Goal: Register for event/course: Sign up to attend an event or enroll in a course

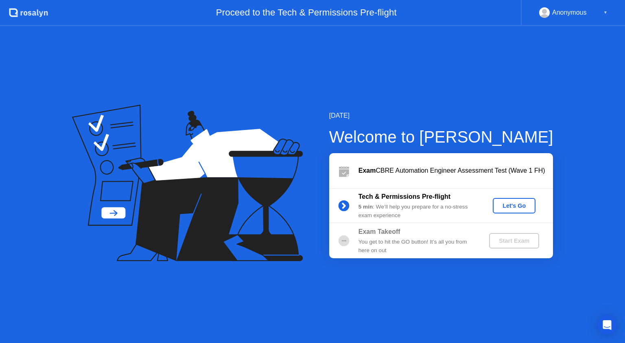
click at [501, 203] on div "Let's Go" at bounding box center [514, 205] width 36 height 7
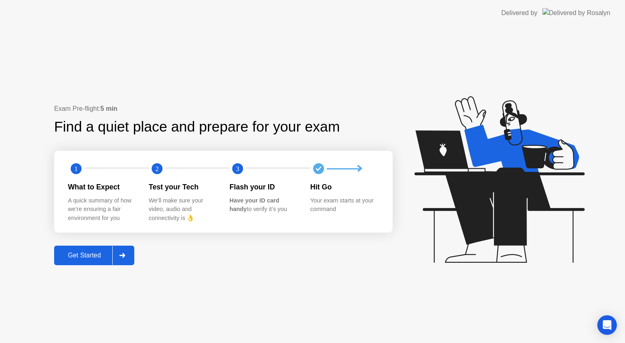
click at [96, 262] on button "Get Started" at bounding box center [94, 255] width 80 height 20
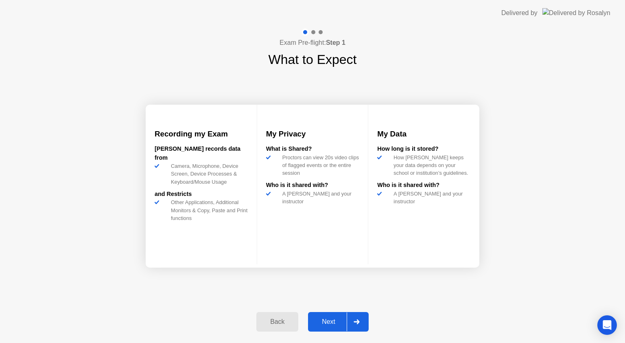
click at [324, 322] on div "Next" at bounding box center [329, 321] width 36 height 7
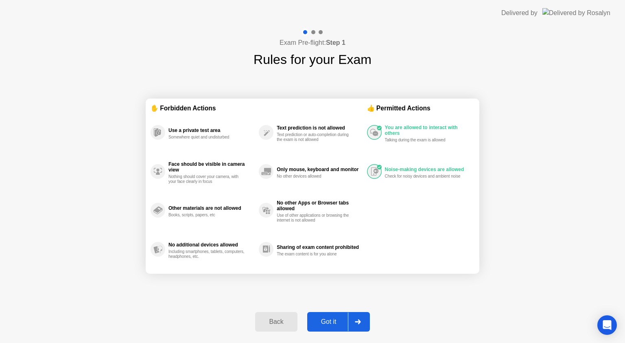
click at [324, 322] on div "Got it" at bounding box center [329, 321] width 38 height 7
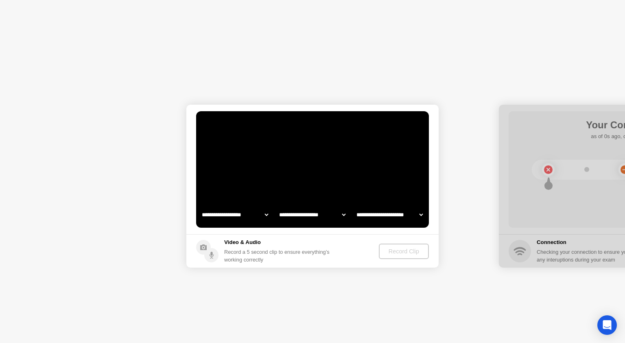
select select "**********"
select select "*******"
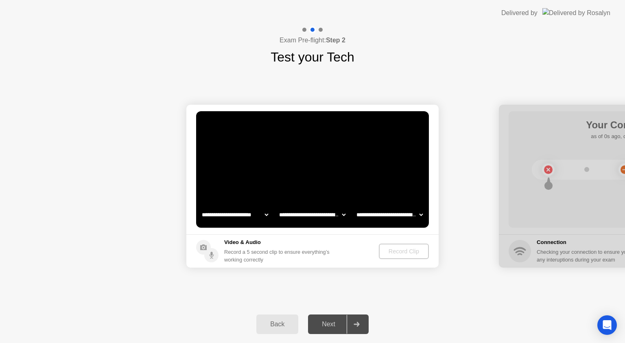
click at [325, 322] on div "Next" at bounding box center [329, 323] width 36 height 7
click at [389, 254] on div "Record Clip" at bounding box center [405, 251] width 44 height 7
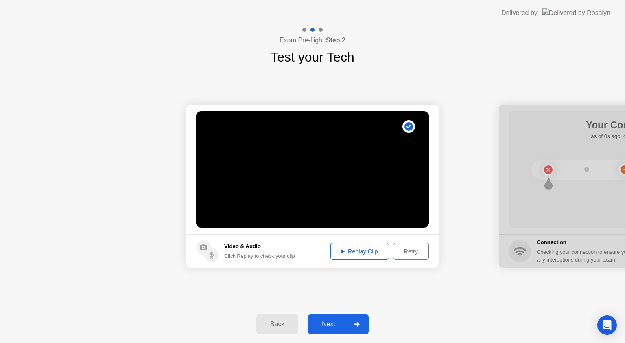
click at [334, 326] on div "Next" at bounding box center [329, 323] width 36 height 7
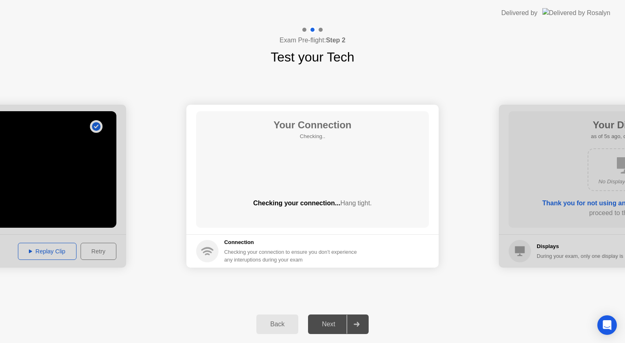
click at [332, 326] on div "Next" at bounding box center [329, 323] width 36 height 7
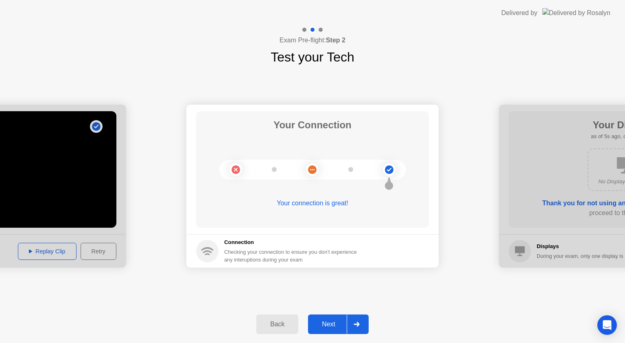
click at [323, 322] on div "Next" at bounding box center [329, 323] width 36 height 7
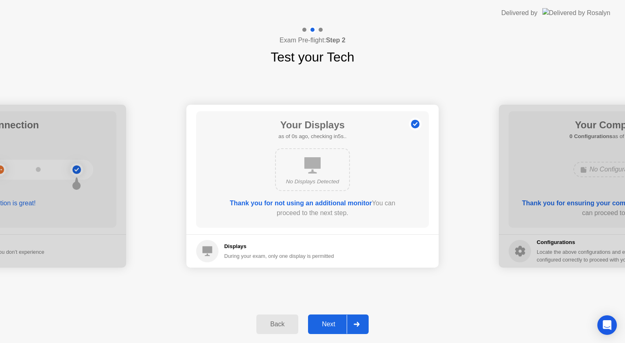
click at [323, 322] on div "Next" at bounding box center [329, 323] width 36 height 7
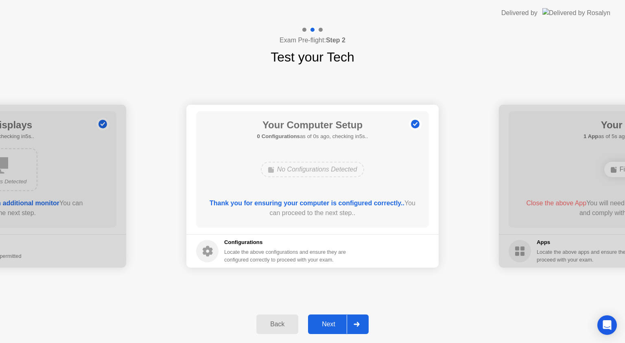
click at [323, 322] on div "Next" at bounding box center [329, 323] width 36 height 7
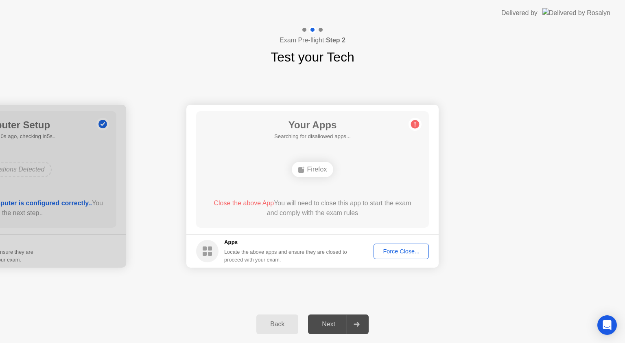
click at [387, 253] on div "Force Close..." at bounding box center [401, 251] width 50 height 7
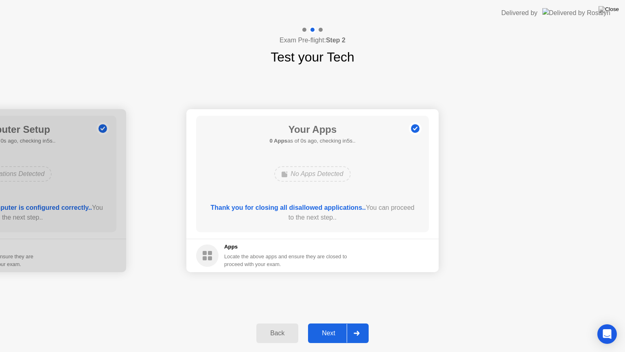
click at [330, 339] on button "Next" at bounding box center [338, 333] width 61 height 20
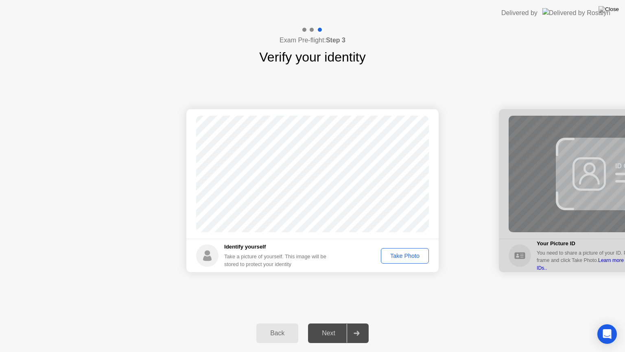
click at [391, 257] on div "Take Photo" at bounding box center [405, 255] width 42 height 7
click at [335, 330] on div "Next" at bounding box center [329, 332] width 36 height 7
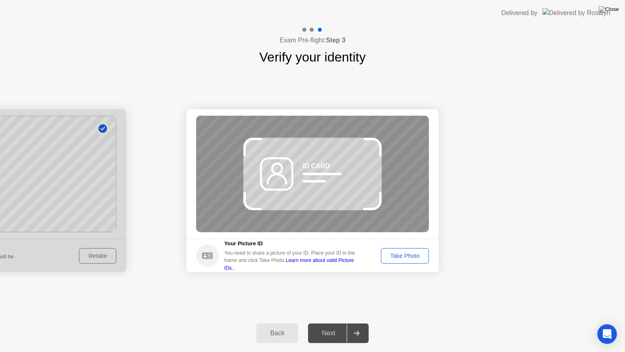
click at [335, 329] on div "Next" at bounding box center [329, 332] width 36 height 7
click at [404, 254] on div "Take Photo" at bounding box center [405, 255] width 42 height 7
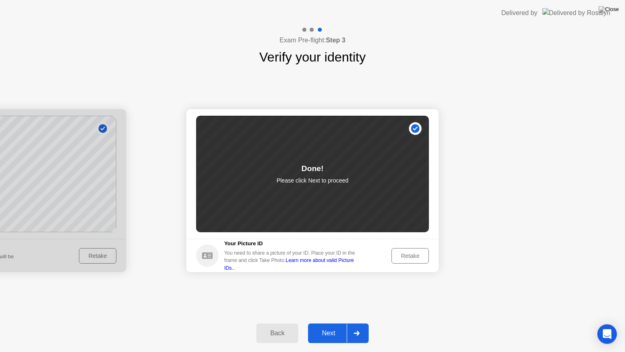
click at [330, 332] on div "Next" at bounding box center [329, 332] width 36 height 7
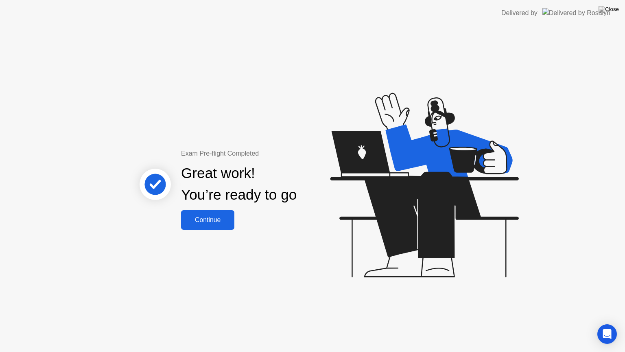
click at [210, 223] on div "Continue" at bounding box center [208, 219] width 48 height 7
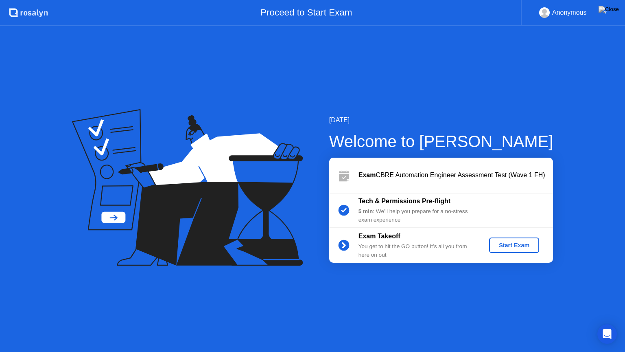
click at [496, 250] on button "Start Exam" at bounding box center [514, 244] width 50 height 15
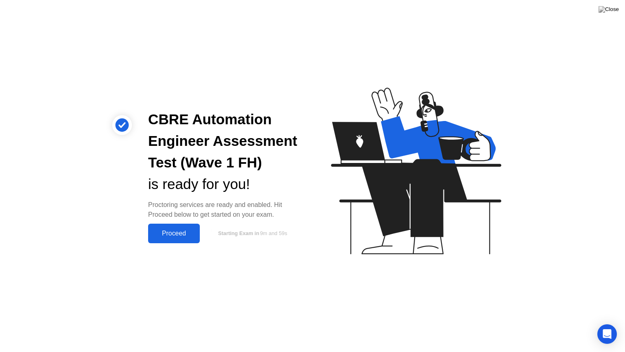
click at [176, 234] on div "Proceed" at bounding box center [174, 233] width 47 height 7
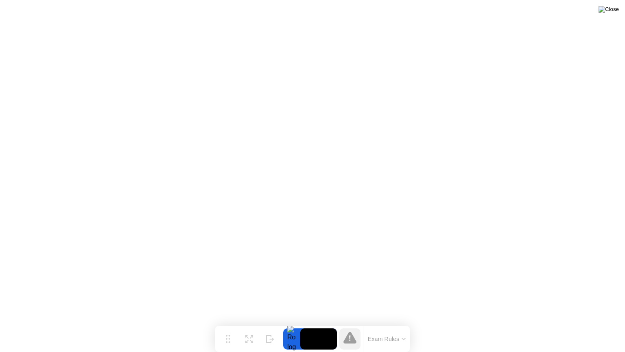
click at [614, 11] on img at bounding box center [609, 9] width 20 height 7
